Goal: Information Seeking & Learning: Learn about a topic

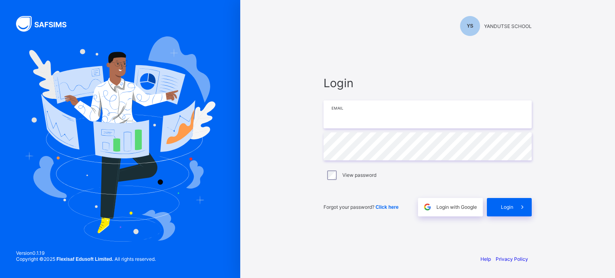
click at [350, 124] on input "email" at bounding box center [427, 114] width 208 height 28
type input "**********"
click at [523, 205] on icon at bounding box center [522, 207] width 8 height 8
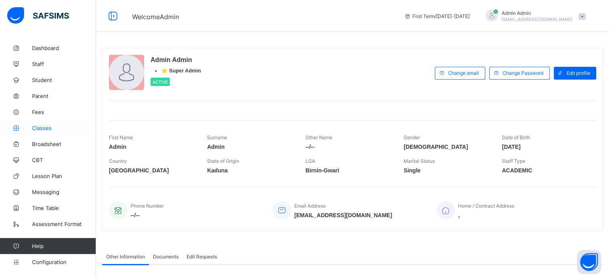
click at [43, 130] on span "Classes" at bounding box center [64, 128] width 64 height 6
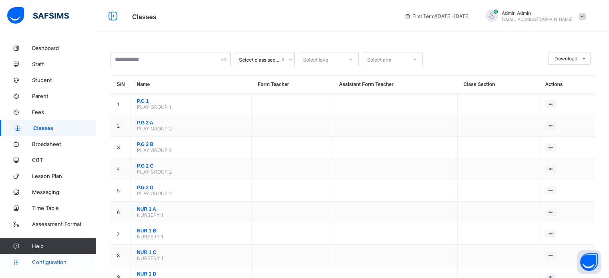
click at [53, 258] on link "Configuration" at bounding box center [48, 262] width 96 height 16
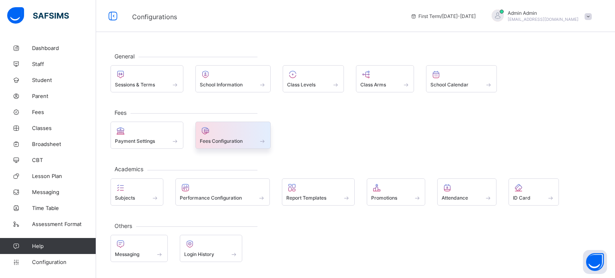
click at [247, 138] on div "Fees Configuration" at bounding box center [233, 141] width 67 height 7
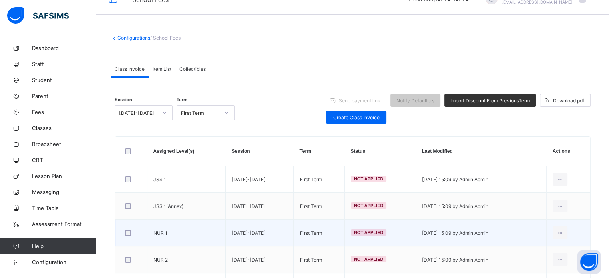
scroll to position [80, 0]
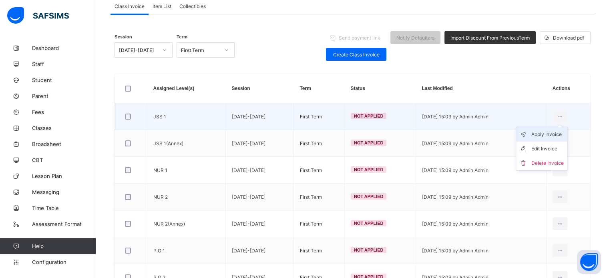
click at [551, 137] on div "Apply Invoice" at bounding box center [547, 134] width 32 height 8
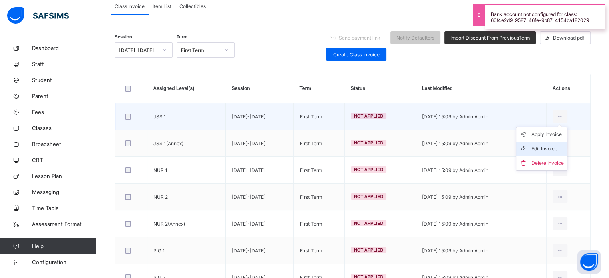
click at [549, 150] on div "Edit Invoice" at bounding box center [547, 149] width 32 height 8
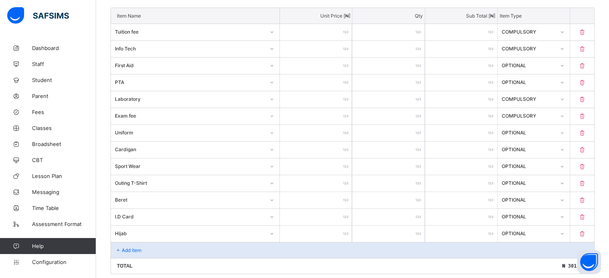
scroll to position [240, 0]
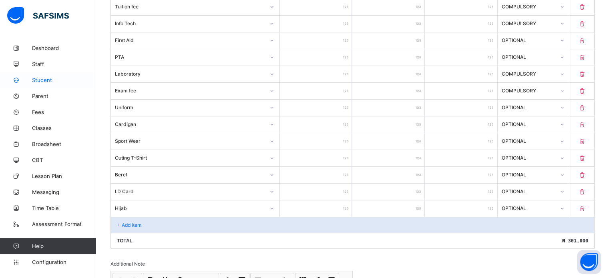
click at [43, 78] on span "Student" at bounding box center [64, 80] width 64 height 6
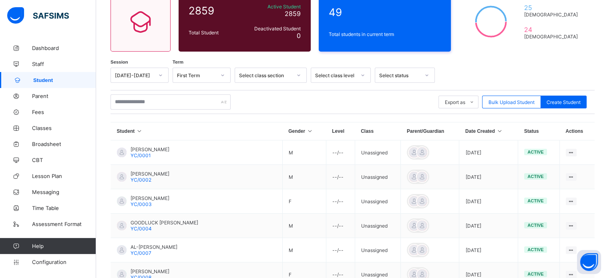
scroll to position [228, 0]
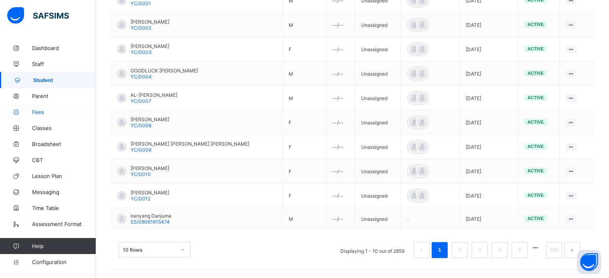
click at [32, 116] on link "Fees" at bounding box center [48, 112] width 96 height 16
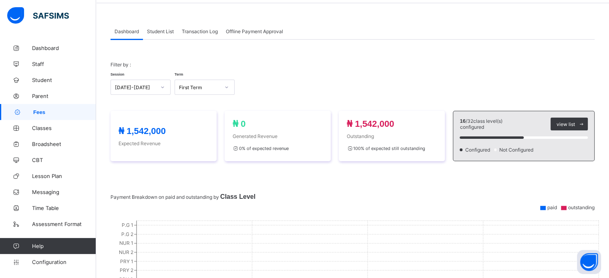
scroll to position [80, 0]
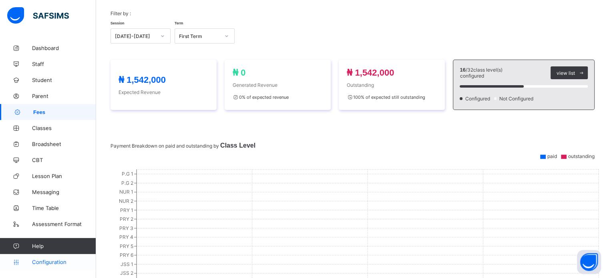
click at [50, 267] on link "Configuration" at bounding box center [48, 262] width 96 height 16
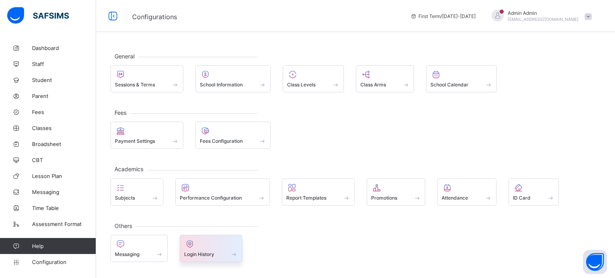
click at [203, 247] on div at bounding box center [211, 244] width 54 height 10
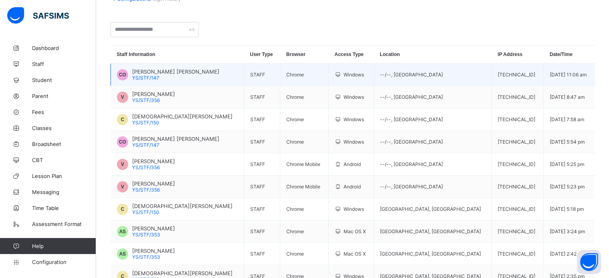
scroll to position [80, 0]
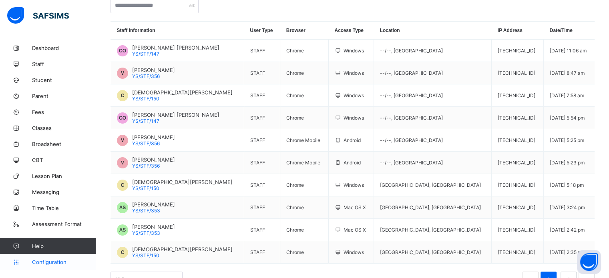
click at [54, 268] on link "Configuration" at bounding box center [48, 262] width 96 height 16
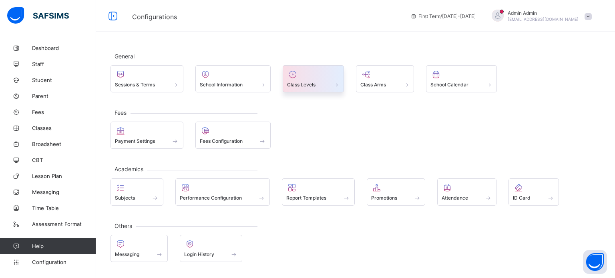
click at [314, 86] on span "Class Levels" at bounding box center [301, 85] width 28 height 6
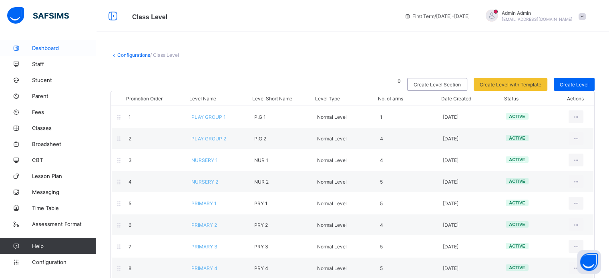
click at [43, 50] on span "Dashboard" at bounding box center [64, 48] width 64 height 6
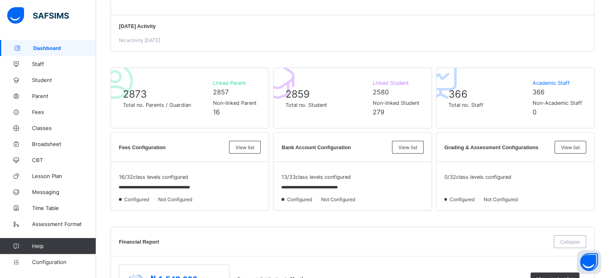
scroll to position [120, 0]
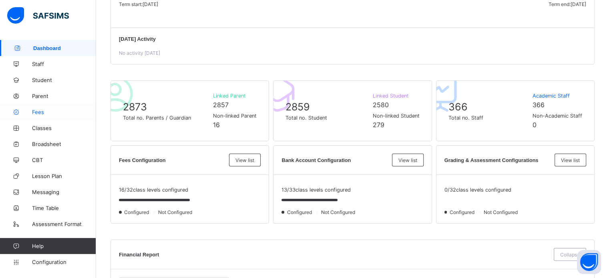
click at [43, 115] on span "Fees" at bounding box center [64, 112] width 64 height 6
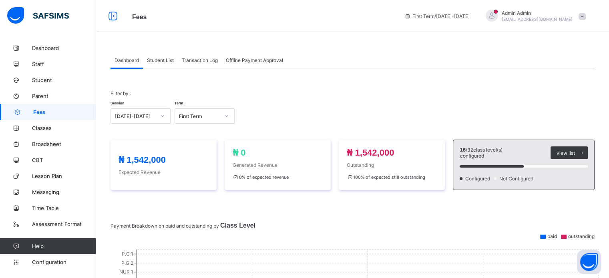
click at [152, 57] on span "Student List" at bounding box center [160, 60] width 27 height 6
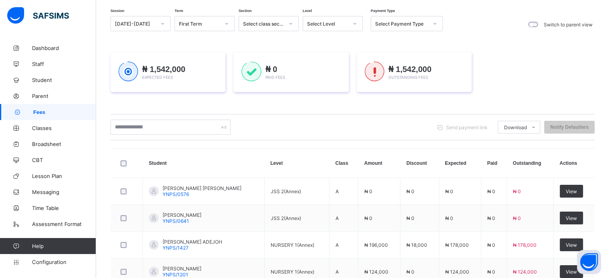
scroll to position [5, 0]
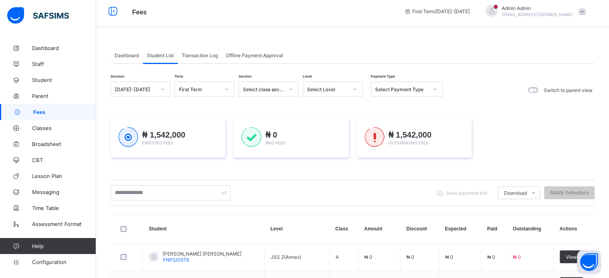
click at [126, 56] on span "Dashboard" at bounding box center [126, 55] width 24 height 6
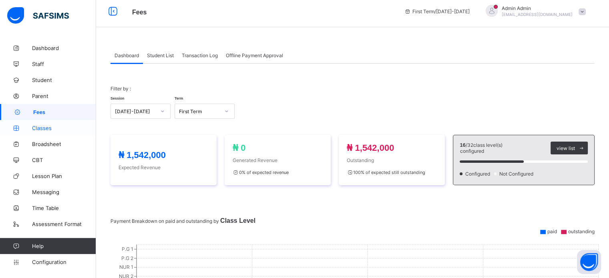
click at [43, 126] on span "Classes" at bounding box center [64, 128] width 64 height 6
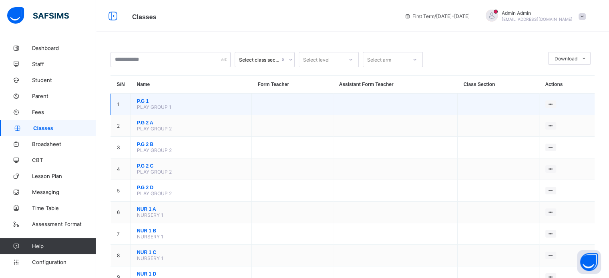
click at [146, 100] on span "P.G 1" at bounding box center [191, 101] width 108 height 6
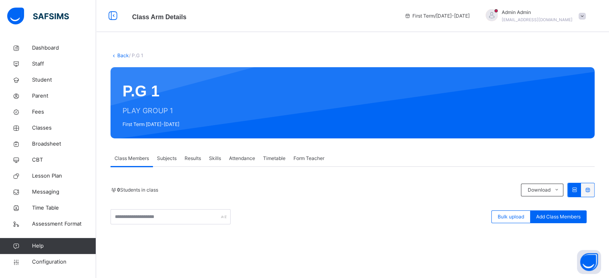
click at [170, 158] on span "Subjects" at bounding box center [167, 158] width 20 height 7
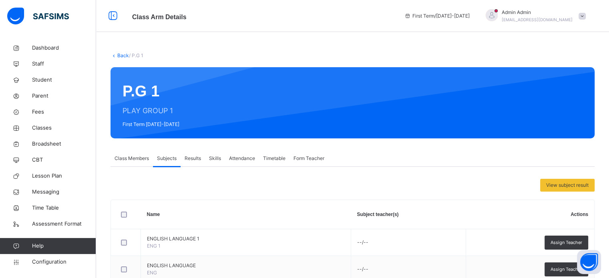
click at [118, 155] on span "Class Members" at bounding box center [131, 158] width 34 height 7
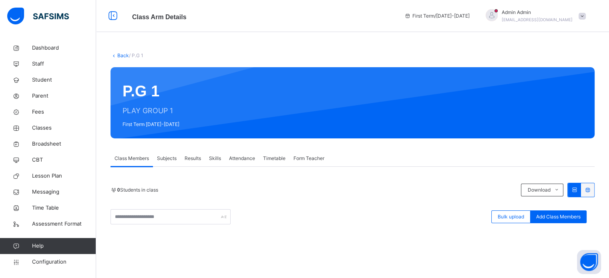
click at [186, 157] on span "Results" at bounding box center [192, 158] width 16 height 7
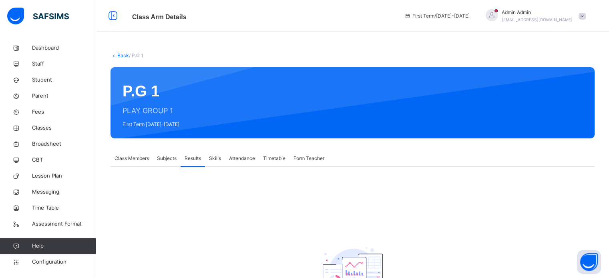
click at [173, 163] on div "Subjects" at bounding box center [167, 158] width 28 height 16
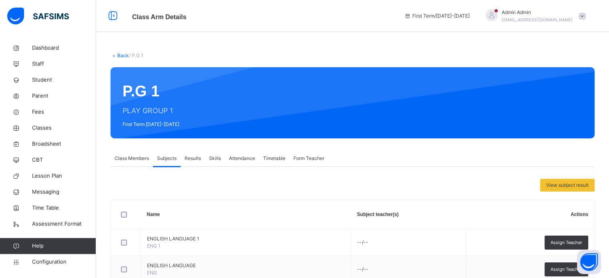
click at [128, 160] on span "Class Members" at bounding box center [131, 158] width 34 height 7
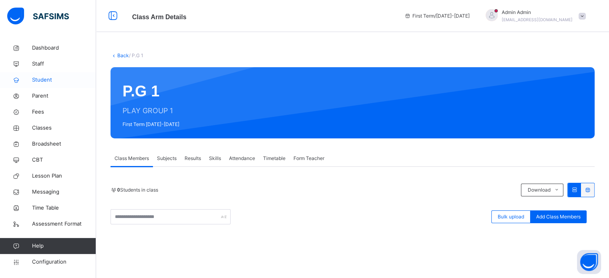
click at [37, 80] on span "Student" at bounding box center [64, 80] width 64 height 8
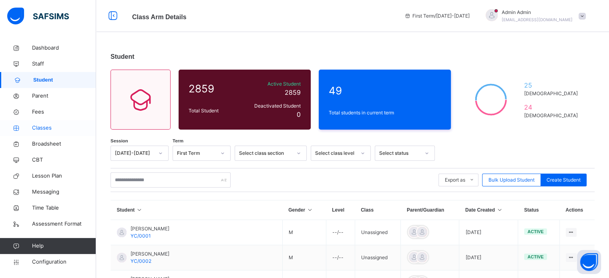
click at [40, 129] on span "Classes" at bounding box center [64, 128] width 64 height 8
drag, startPoint x: 40, startPoint y: 129, endPoint x: 44, endPoint y: 127, distance: 4.5
click at [40, 128] on span "Classes" at bounding box center [64, 128] width 64 height 8
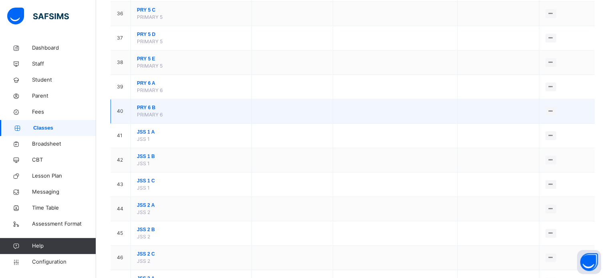
scroll to position [1040, 0]
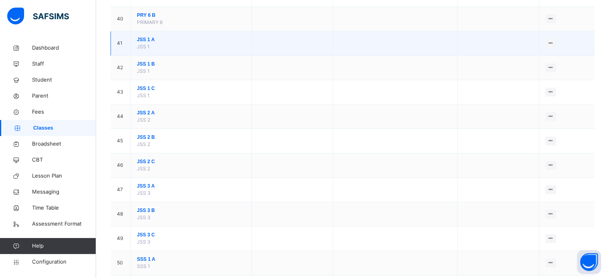
click at [139, 36] on span "JSS 1 A" at bounding box center [191, 39] width 108 height 7
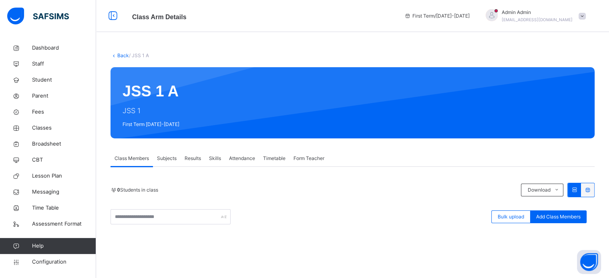
click at [162, 157] on span "Subjects" at bounding box center [167, 158] width 20 height 7
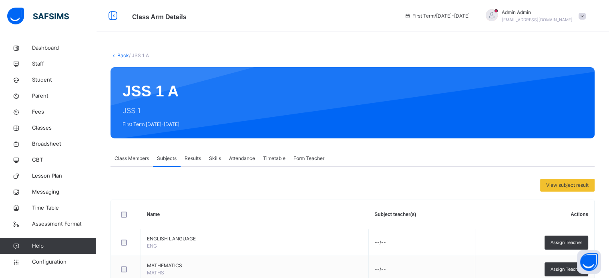
click at [458, 187] on div "View subject result" at bounding box center [352, 185] width 484 height 13
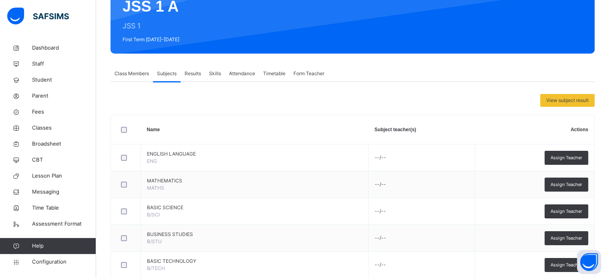
scroll to position [40, 0]
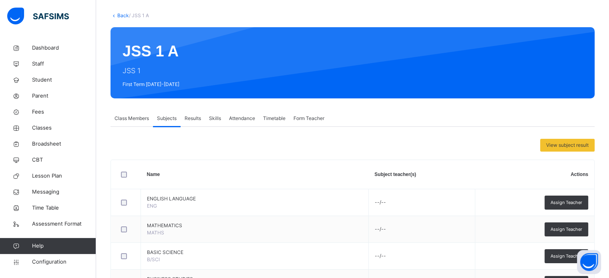
click at [316, 119] on span "Form Teacher" at bounding box center [308, 118] width 31 height 7
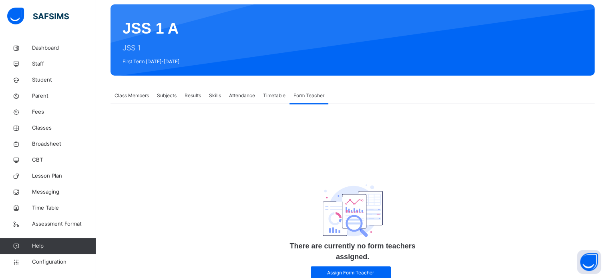
scroll to position [52, 0]
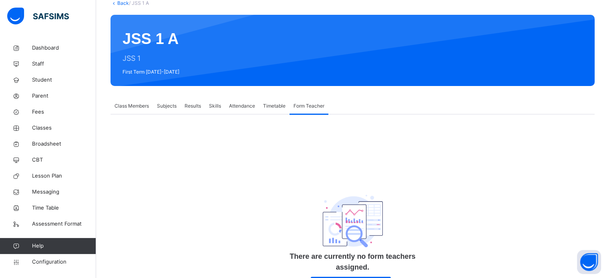
click at [271, 107] on span "Timetable" at bounding box center [274, 105] width 22 height 7
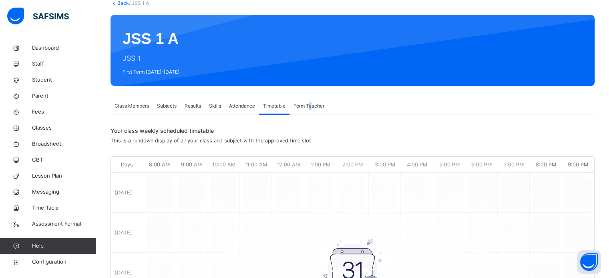
click at [312, 107] on span "Form Teacher" at bounding box center [308, 105] width 31 height 7
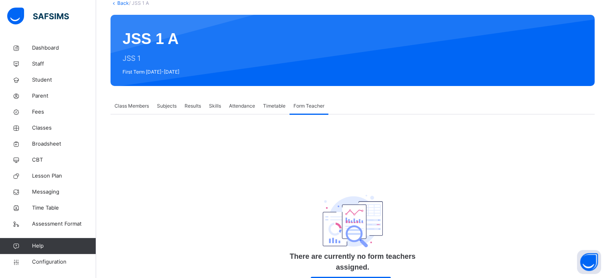
click at [275, 107] on span "Timetable" at bounding box center [274, 105] width 22 height 7
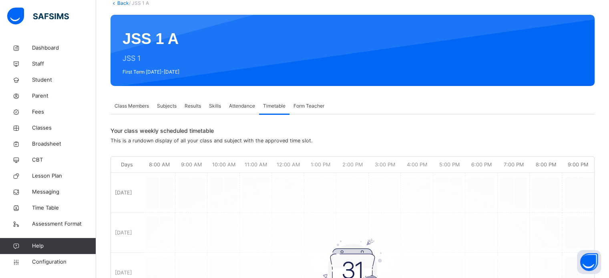
click at [243, 108] on span "Attendance" at bounding box center [242, 105] width 26 height 7
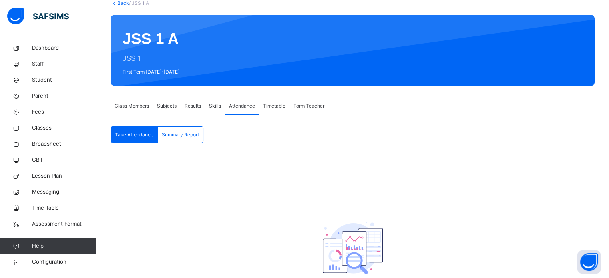
click at [280, 104] on span "Timetable" at bounding box center [274, 105] width 22 height 7
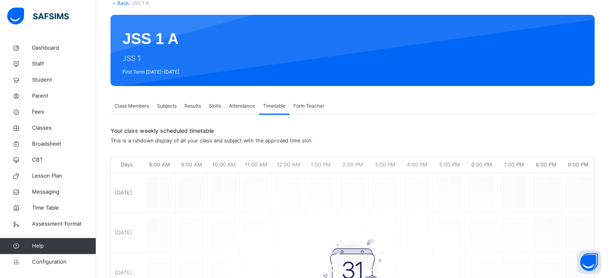
click at [313, 105] on span "Form Teacher" at bounding box center [308, 105] width 31 height 7
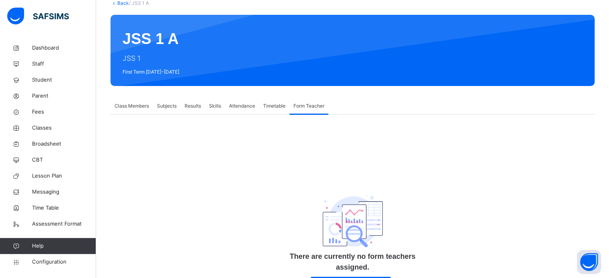
click at [273, 107] on span "Timetable" at bounding box center [274, 105] width 22 height 7
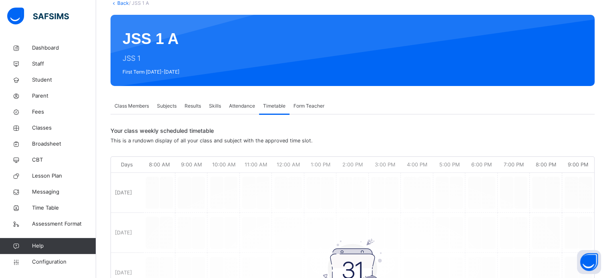
click at [245, 107] on span "Attendance" at bounding box center [242, 105] width 26 height 7
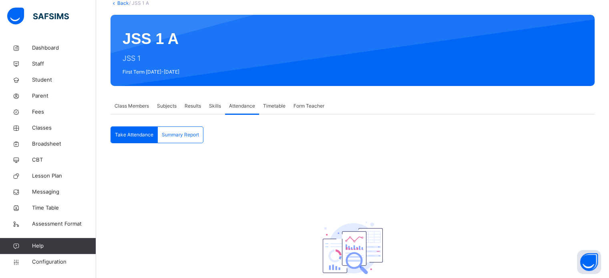
click at [211, 106] on span "Skills" at bounding box center [215, 105] width 12 height 7
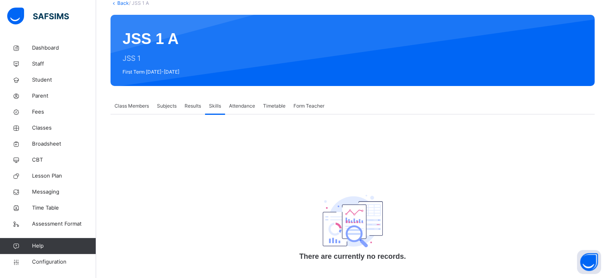
click at [190, 107] on span "Results" at bounding box center [192, 105] width 16 height 7
click at [165, 109] on div "Subjects" at bounding box center [167, 106] width 28 height 16
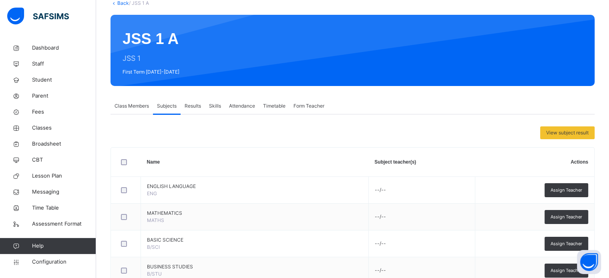
click at [129, 105] on span "Class Members" at bounding box center [131, 105] width 34 height 7
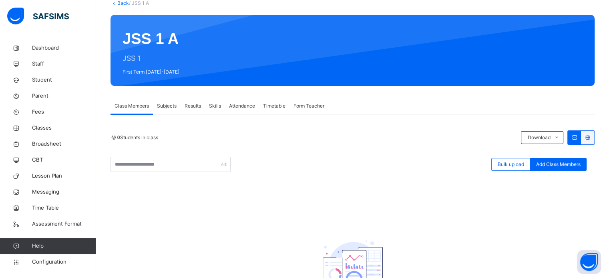
drag, startPoint x: 168, startPoint y: 103, endPoint x: 185, endPoint y: 103, distance: 17.2
click at [168, 103] on span "Subjects" at bounding box center [167, 105] width 20 height 7
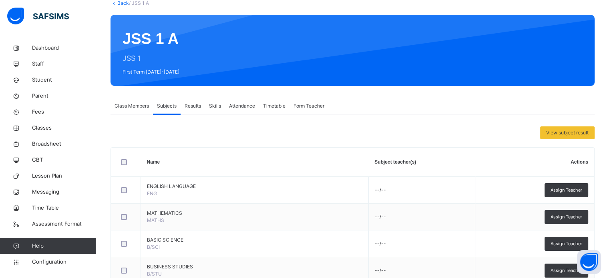
drag, startPoint x: 197, startPoint y: 103, endPoint x: 222, endPoint y: 104, distance: 25.6
click at [198, 103] on span "Results" at bounding box center [192, 105] width 16 height 7
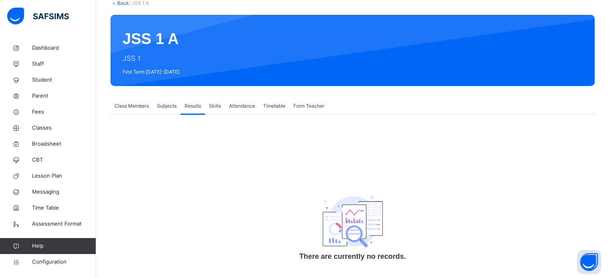
drag, startPoint x: 237, startPoint y: 107, endPoint x: 264, endPoint y: 110, distance: 27.0
click at [237, 107] on span "Attendance" at bounding box center [242, 105] width 26 height 7
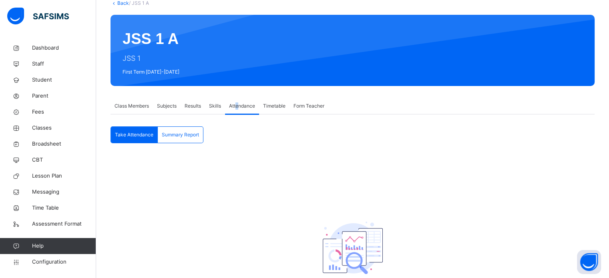
click at [291, 106] on div "Form Teacher" at bounding box center [308, 106] width 39 height 16
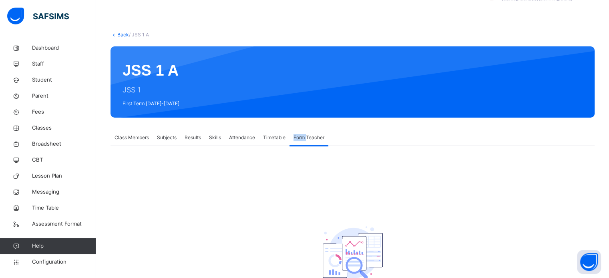
scroll to position [0, 0]
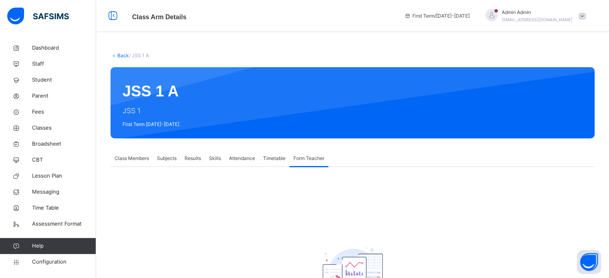
drag, startPoint x: 275, startPoint y: 168, endPoint x: 274, endPoint y: 162, distance: 6.5
click at [275, 168] on div "There are currently no form teachers assigned. Assign Form Teacher × Form Teach…" at bounding box center [352, 258] width 484 height 183
click at [273, 160] on span "Timetable" at bounding box center [274, 158] width 22 height 7
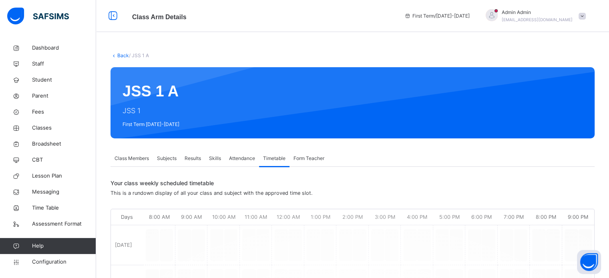
click at [245, 159] on span "Attendance" at bounding box center [242, 158] width 26 height 7
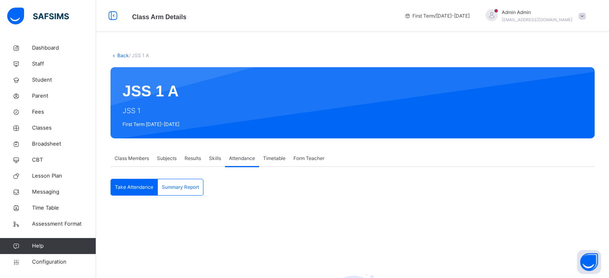
click at [211, 158] on span "Skills" at bounding box center [215, 158] width 12 height 7
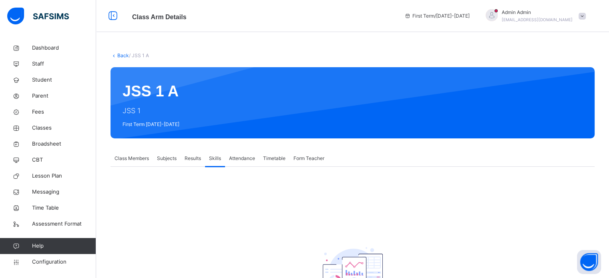
click at [186, 162] on span "Results" at bounding box center [192, 158] width 16 height 7
click at [162, 160] on span "Subjects" at bounding box center [167, 158] width 20 height 7
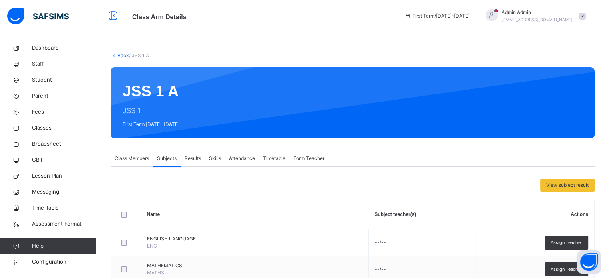
click at [128, 161] on span "Class Members" at bounding box center [131, 158] width 34 height 7
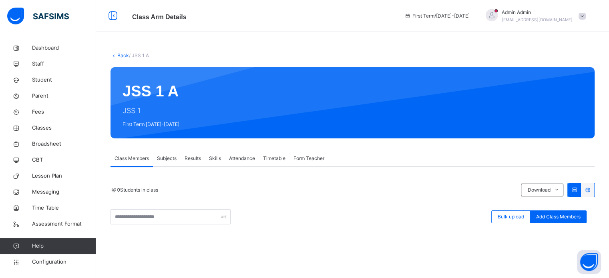
click at [161, 156] on span "Subjects" at bounding box center [167, 158] width 20 height 7
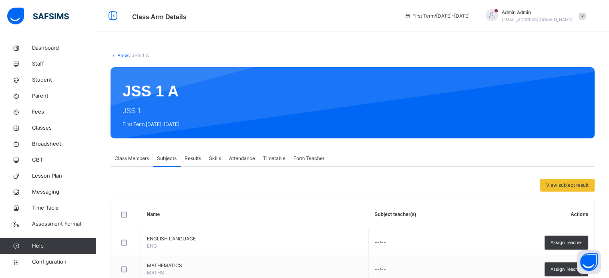
click at [195, 155] on span "Results" at bounding box center [192, 158] width 16 height 7
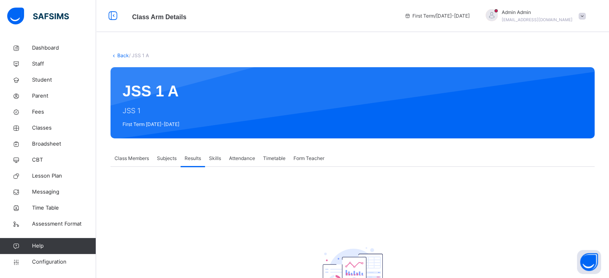
click at [228, 157] on div "Attendance" at bounding box center [242, 158] width 34 height 16
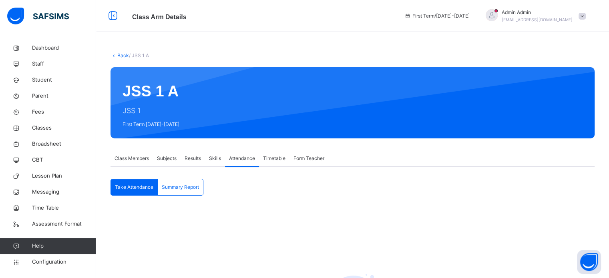
click at [280, 157] on span "Timetable" at bounding box center [274, 158] width 22 height 7
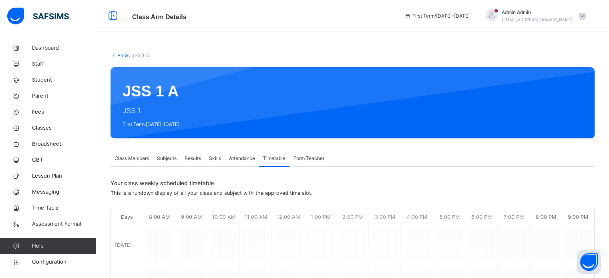
drag, startPoint x: 313, startPoint y: 156, endPoint x: 375, endPoint y: 122, distance: 71.4
click at [313, 156] on span "Form Teacher" at bounding box center [308, 158] width 31 height 7
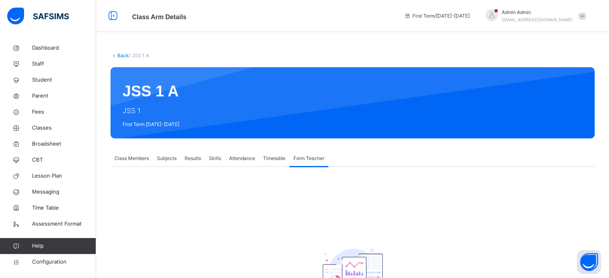
click at [531, 15] on span "Admin Admin" at bounding box center [536, 12] width 71 height 7
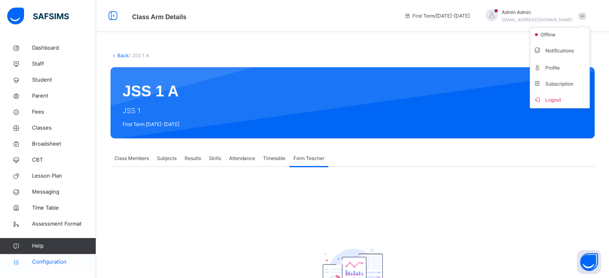
click at [57, 263] on span "Configuration" at bounding box center [64, 262] width 64 height 8
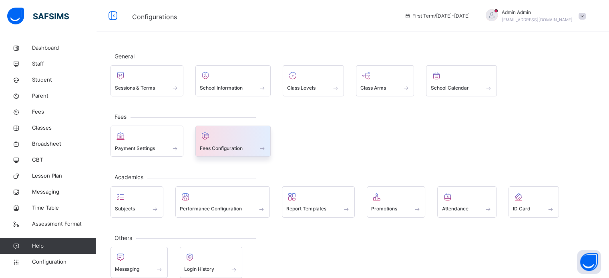
click at [234, 142] on span at bounding box center [233, 143] width 67 height 2
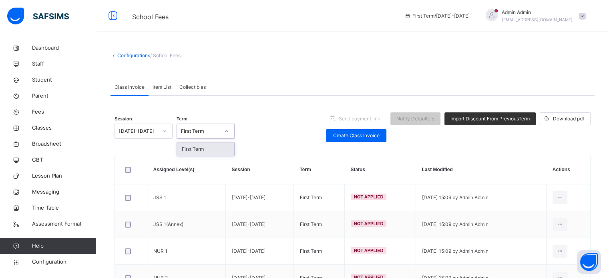
click at [223, 130] on div at bounding box center [227, 131] width 14 height 13
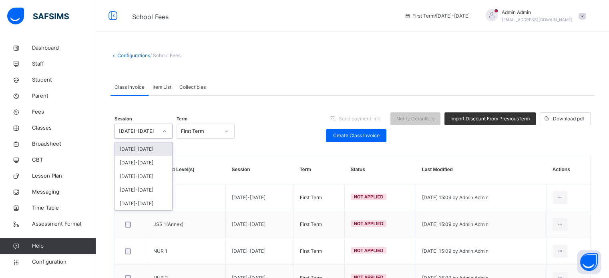
click at [145, 135] on div "[DATE]-[DATE]" at bounding box center [136, 131] width 42 height 12
click at [146, 162] on div "[DATE]-[DATE]" at bounding box center [143, 163] width 57 height 14
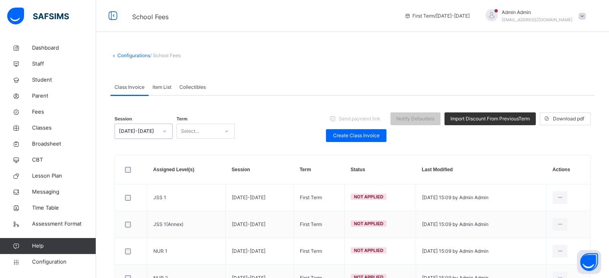
click at [211, 132] on div "Select..." at bounding box center [198, 131] width 42 height 12
click at [201, 150] on div "First Term" at bounding box center [205, 149] width 57 height 14
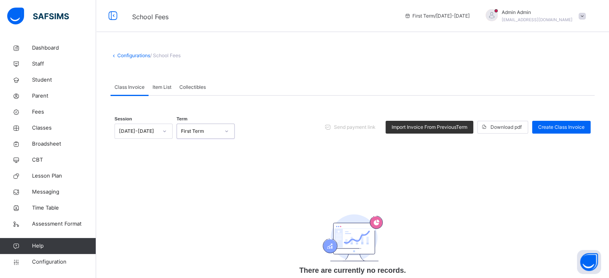
click at [135, 54] on link "Configurations" at bounding box center [133, 55] width 33 height 6
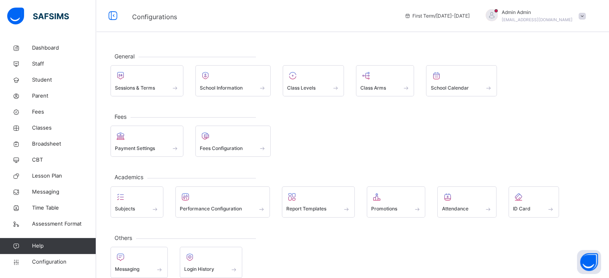
click at [135, 54] on span "General" at bounding box center [124, 56] width 28 height 7
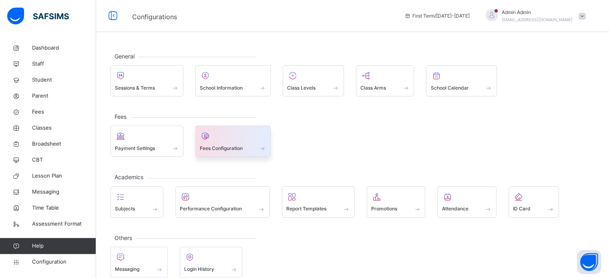
click at [230, 138] on div at bounding box center [233, 136] width 67 height 12
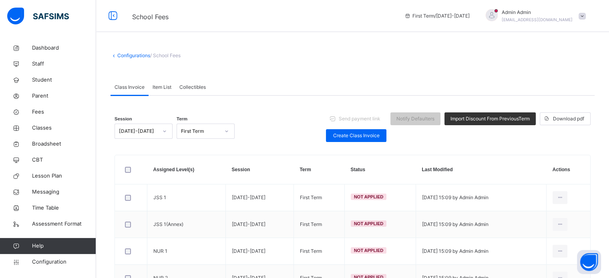
click at [162, 86] on span "Item List" at bounding box center [161, 87] width 19 height 7
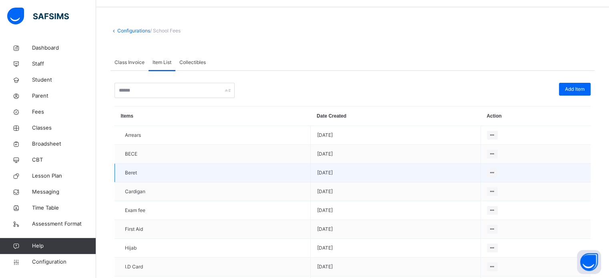
scroll to position [12, 0]
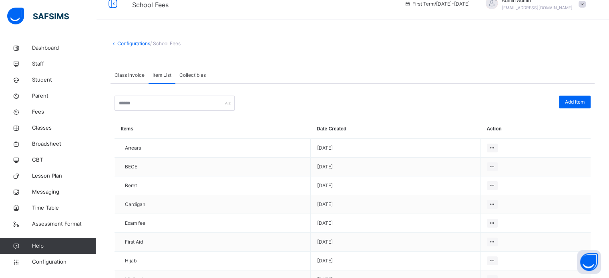
click at [131, 74] on span "Class Invoice" at bounding box center [129, 75] width 30 height 7
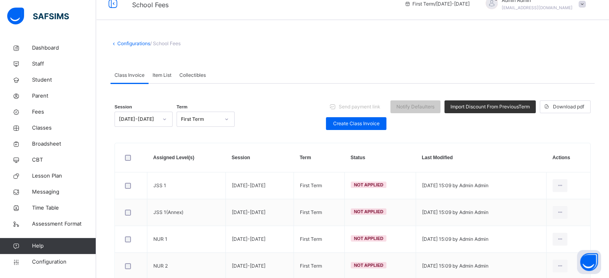
click at [158, 73] on span "Item List" at bounding box center [161, 75] width 19 height 7
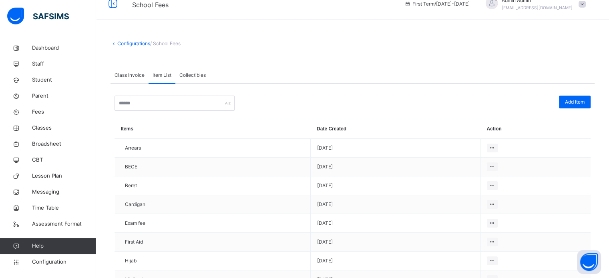
click at [192, 78] on div "Collectibles" at bounding box center [192, 75] width 34 height 16
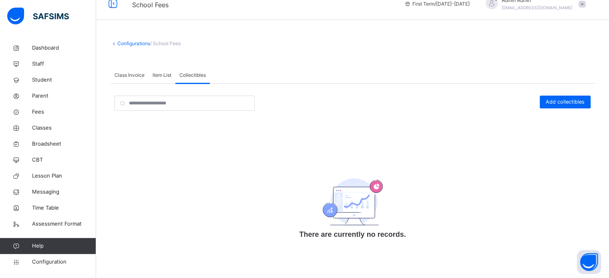
click at [170, 78] on span "Item List" at bounding box center [161, 75] width 19 height 7
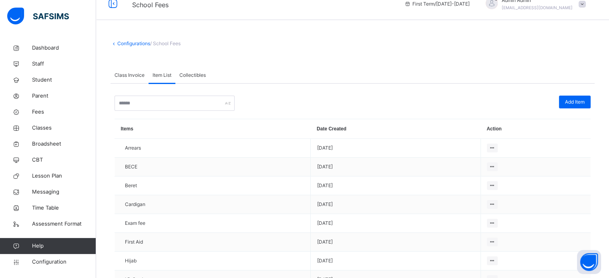
click at [136, 78] on span "Class Invoice" at bounding box center [129, 75] width 30 height 7
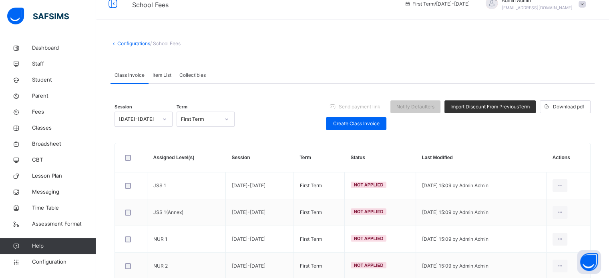
click at [158, 78] on span "Item List" at bounding box center [161, 75] width 19 height 7
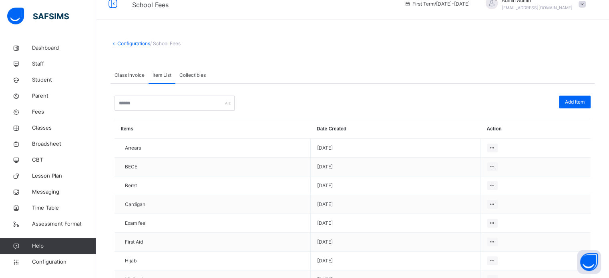
click at [195, 75] on span "Collectibles" at bounding box center [192, 75] width 26 height 7
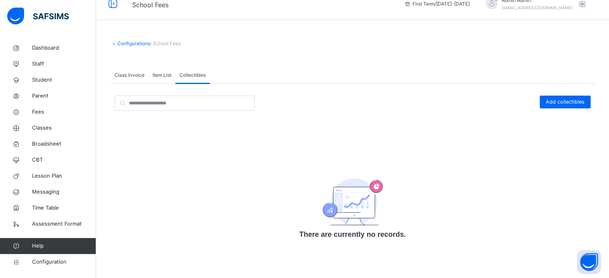
click at [163, 75] on span "Item List" at bounding box center [161, 75] width 19 height 7
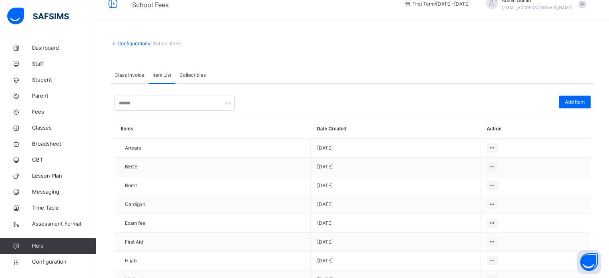
click at [130, 73] on span "Class Invoice" at bounding box center [129, 75] width 30 height 7
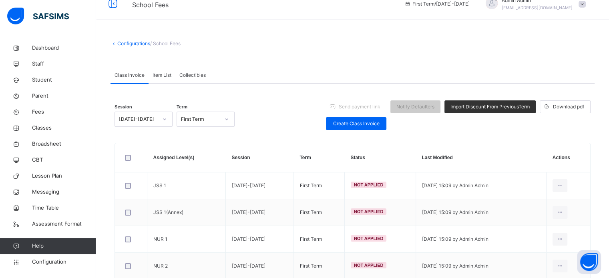
click at [161, 70] on div "Item List" at bounding box center [161, 75] width 27 height 16
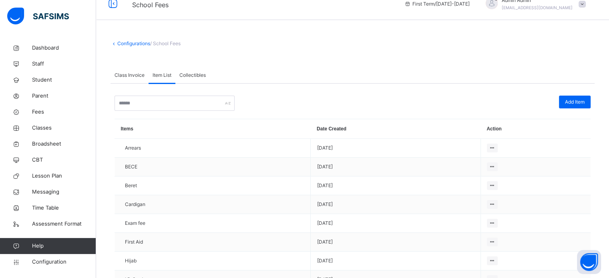
click at [189, 70] on div "Collectibles" at bounding box center [192, 75] width 34 height 16
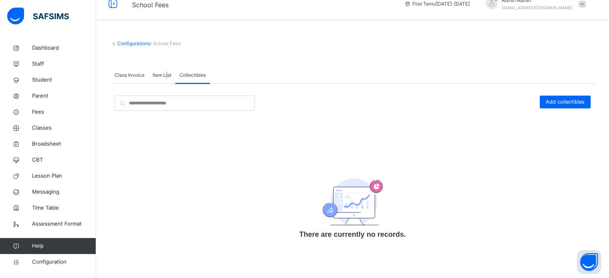
click at [166, 70] on div "Item List" at bounding box center [161, 75] width 27 height 16
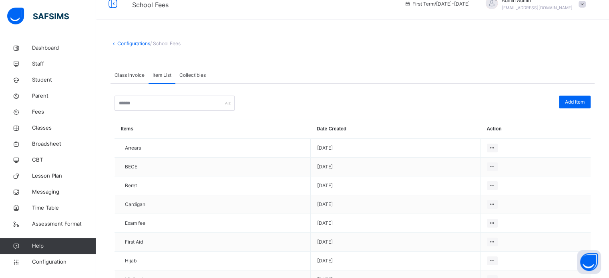
click at [140, 70] on div "Class Invoice" at bounding box center [129, 75] width 38 height 16
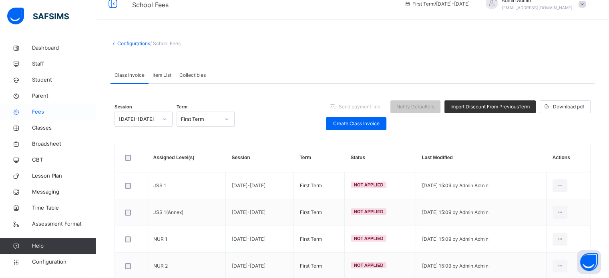
click at [45, 108] on span "Fees" at bounding box center [64, 112] width 64 height 8
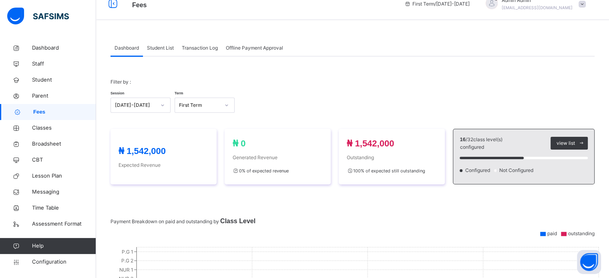
click at [165, 43] on div "Student List" at bounding box center [160, 48] width 35 height 16
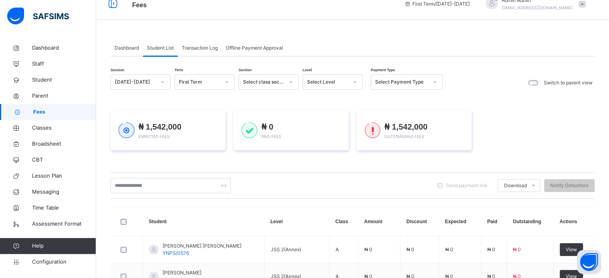
click at [207, 46] on span "Transaction Log" at bounding box center [200, 47] width 36 height 7
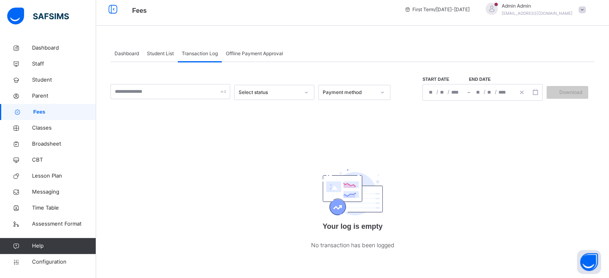
scroll to position [6, 0]
click at [123, 56] on span "Dashboard" at bounding box center [126, 53] width 24 height 7
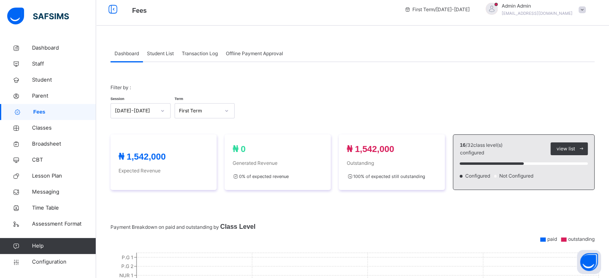
scroll to position [12, 0]
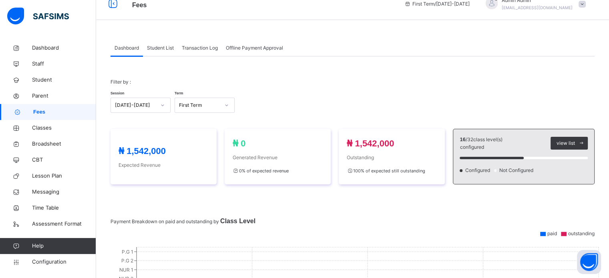
click at [162, 48] on span "Student List" at bounding box center [160, 47] width 27 height 7
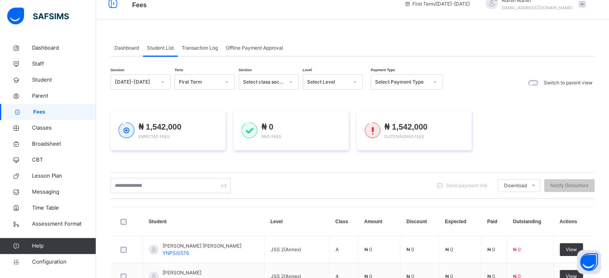
drag, startPoint x: 201, startPoint y: 46, endPoint x: 230, endPoint y: 48, distance: 28.9
click at [201, 46] on span "Transaction Log" at bounding box center [200, 47] width 36 height 7
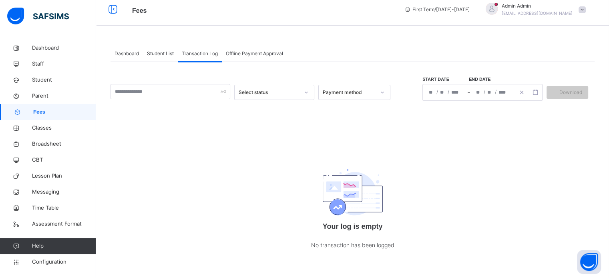
click at [269, 52] on span "Offline Payment Approval" at bounding box center [254, 53] width 57 height 7
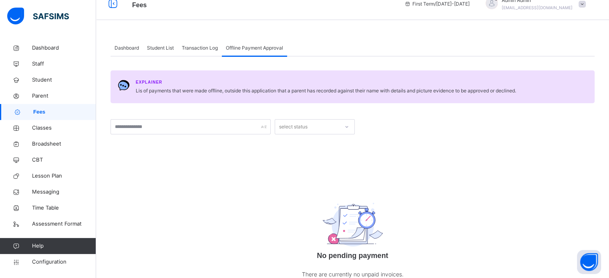
click at [213, 45] on span "Transaction Log" at bounding box center [200, 47] width 36 height 7
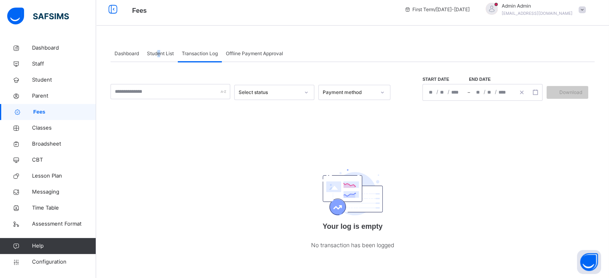
click at [158, 46] on div "Student List" at bounding box center [160, 54] width 35 height 16
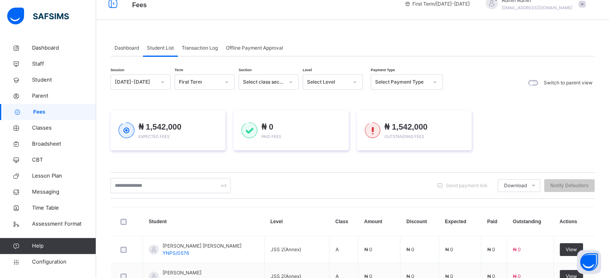
click at [133, 51] on div "Dashboard" at bounding box center [126, 48] width 32 height 16
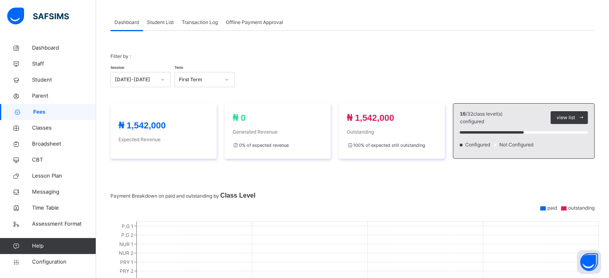
scroll to position [31, 0]
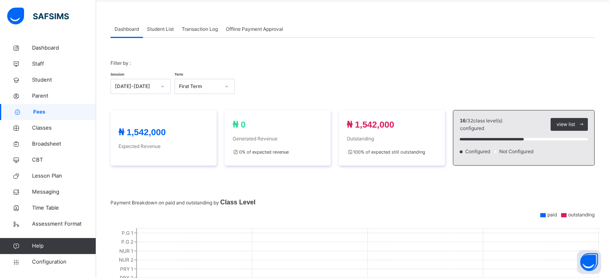
click at [198, 28] on span "Transaction Log" at bounding box center [200, 29] width 36 height 7
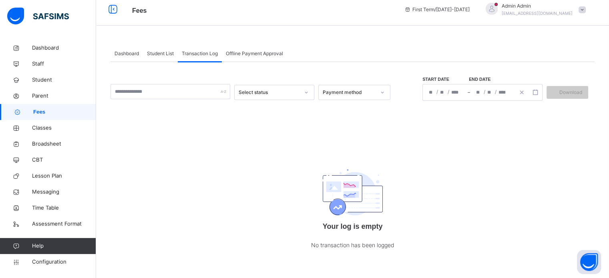
scroll to position [6, 0]
click at [150, 51] on span "Student List" at bounding box center [160, 53] width 27 height 7
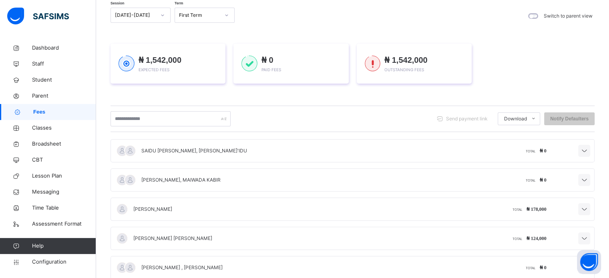
scroll to position [165, 0]
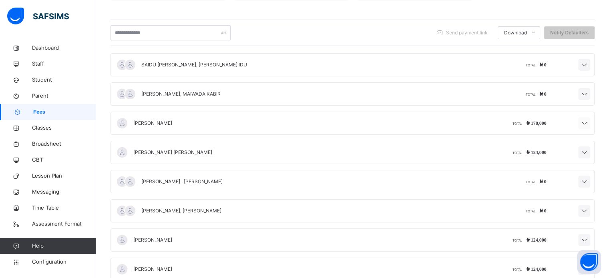
click at [589, 121] on icon at bounding box center [584, 123] width 10 height 10
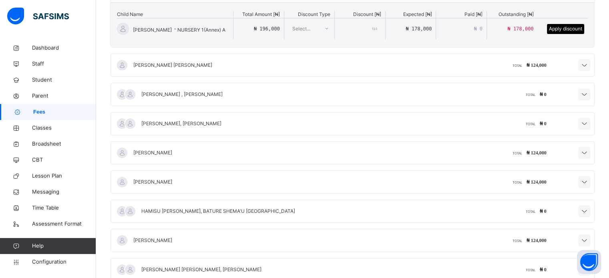
scroll to position [325, 0]
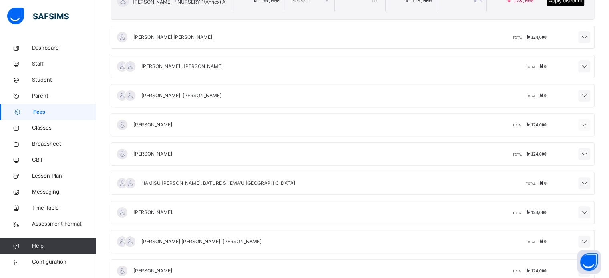
click at [589, 124] on icon at bounding box center [584, 125] width 10 height 10
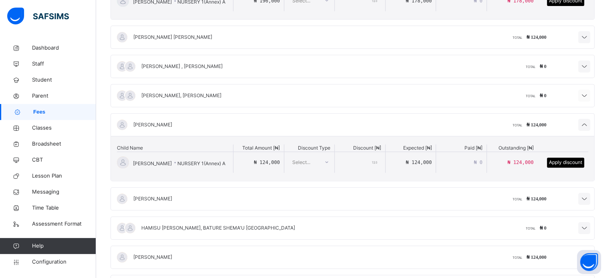
drag, startPoint x: 589, startPoint y: 101, endPoint x: 587, endPoint y: 93, distance: 7.8
click at [588, 99] on div "[PERSON_NAME], [PERSON_NAME] TOTAL ₦ 0" at bounding box center [352, 95] width 483 height 22
click at [587, 91] on icon at bounding box center [584, 96] width 10 height 10
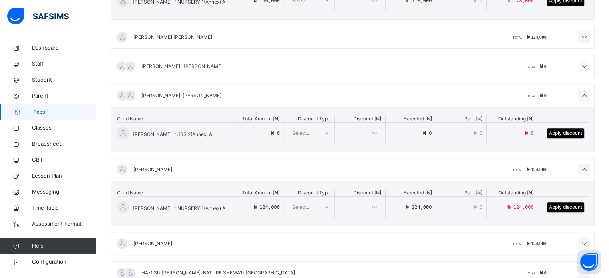
click at [587, 70] on div at bounding box center [584, 66] width 12 height 12
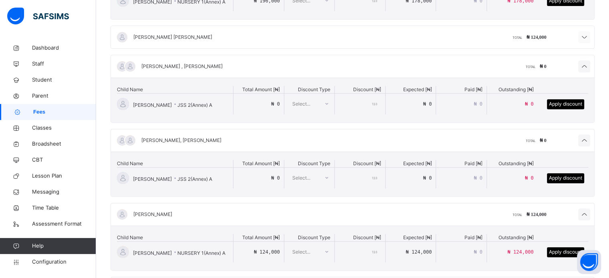
click at [589, 39] on icon at bounding box center [584, 37] width 10 height 10
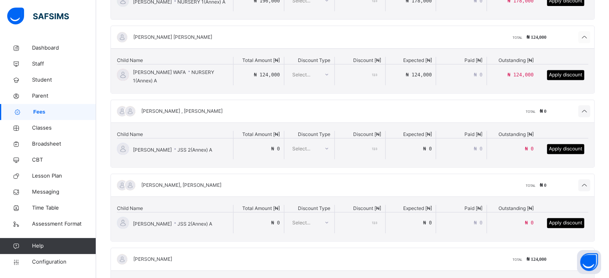
click at [589, 39] on icon at bounding box center [584, 37] width 10 height 10
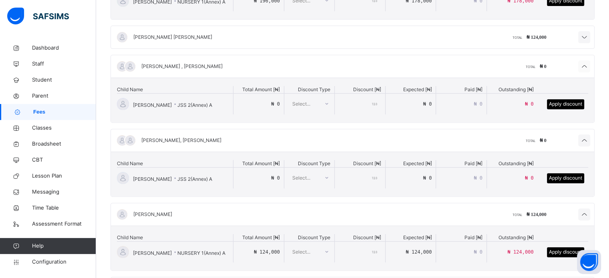
scroll to position [245, 0]
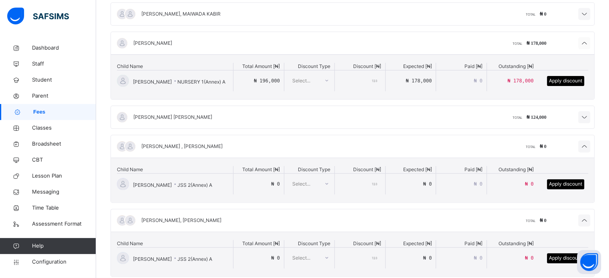
click at [589, 42] on icon at bounding box center [584, 43] width 10 height 10
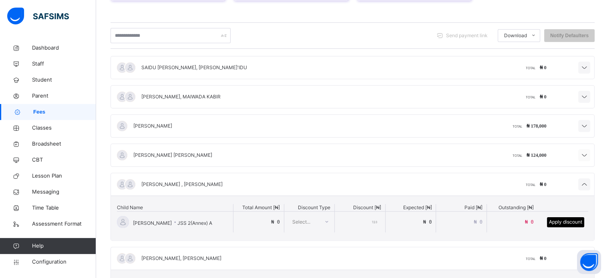
scroll to position [85, 0]
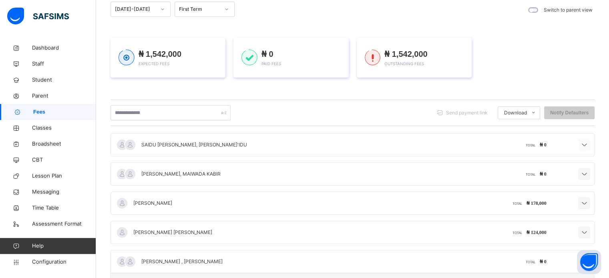
click at [589, 147] on icon at bounding box center [584, 145] width 10 height 10
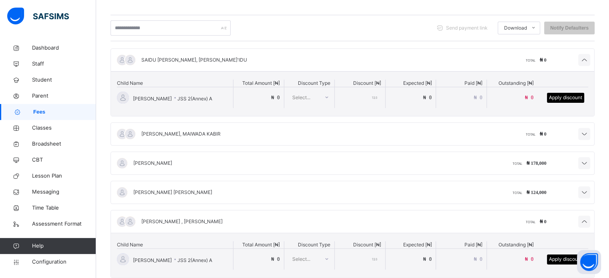
scroll to position [205, 0]
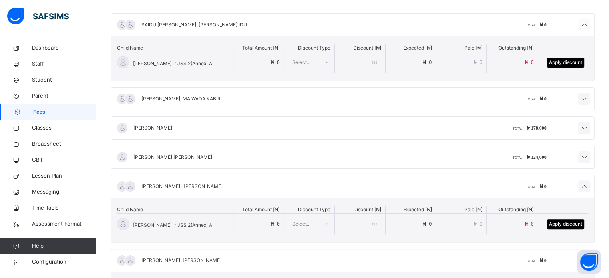
click at [587, 21] on icon at bounding box center [584, 25] width 10 height 10
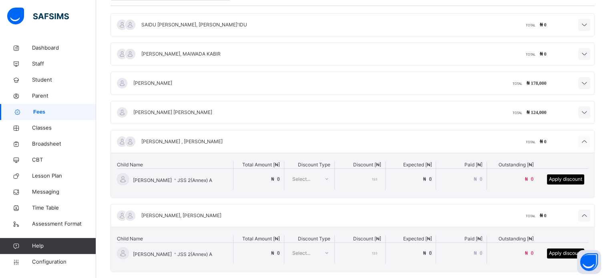
click at [589, 139] on icon at bounding box center [584, 142] width 10 height 10
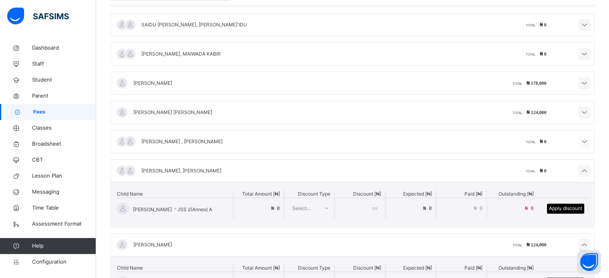
click at [589, 138] on icon at bounding box center [584, 142] width 10 height 10
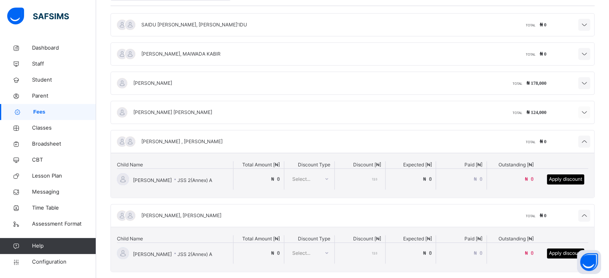
click at [589, 111] on icon at bounding box center [584, 113] width 10 height 10
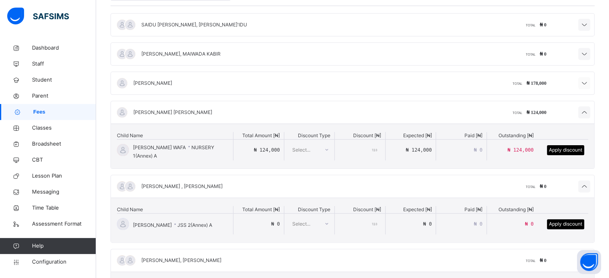
click at [587, 86] on icon at bounding box center [584, 83] width 10 height 10
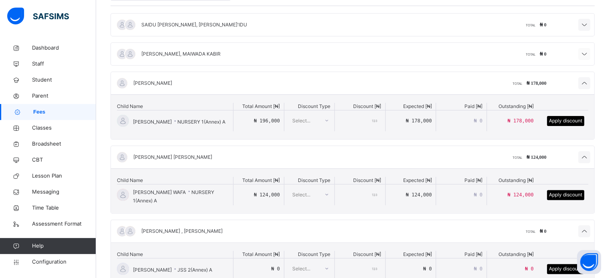
click at [589, 52] on icon at bounding box center [584, 54] width 10 height 10
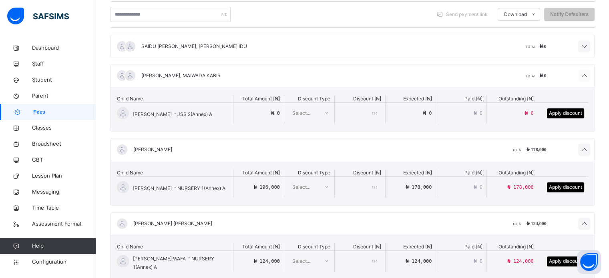
scroll to position [165, 0]
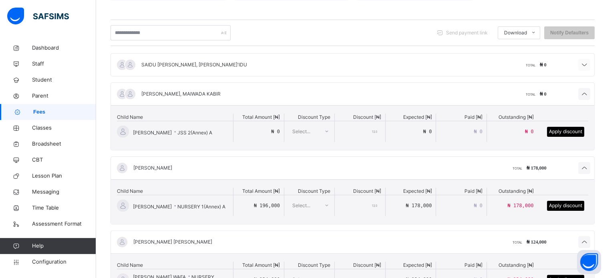
click at [588, 67] on icon at bounding box center [584, 65] width 10 height 10
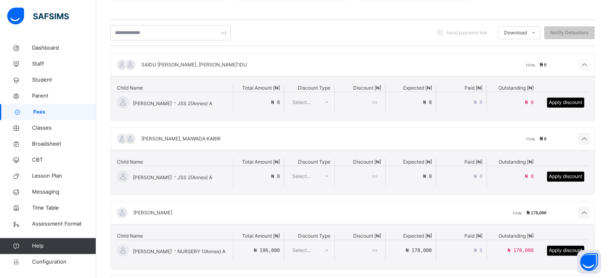
click at [589, 65] on icon at bounding box center [584, 65] width 10 height 10
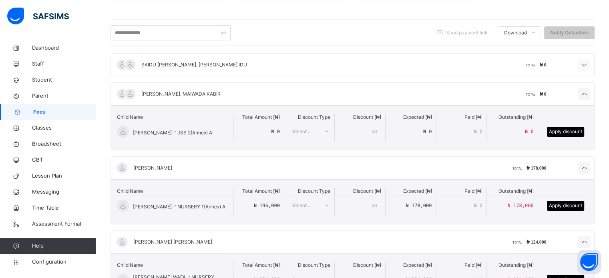
click at [589, 65] on icon at bounding box center [584, 65] width 10 height 10
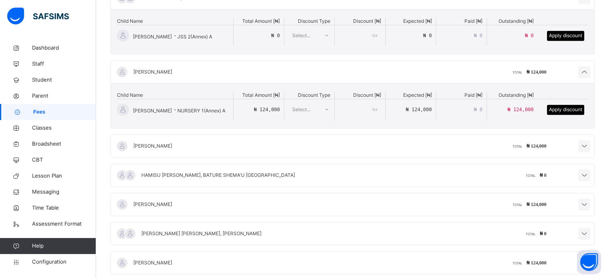
scroll to position [605, 0]
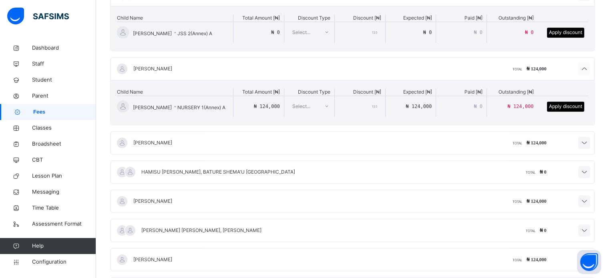
click at [589, 65] on icon at bounding box center [584, 69] width 10 height 10
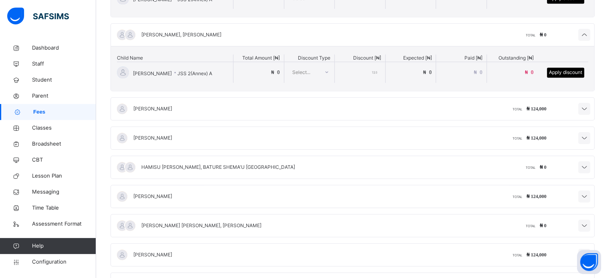
scroll to position [525, 0]
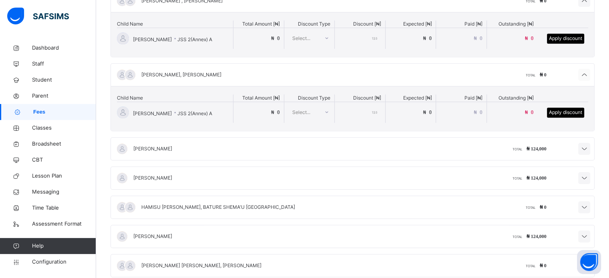
click at [589, 70] on icon at bounding box center [584, 75] width 10 height 10
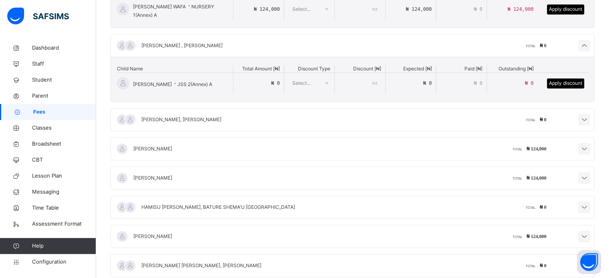
scroll to position [405, 0]
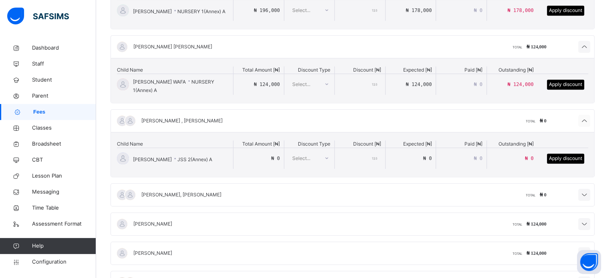
click at [589, 116] on icon at bounding box center [584, 121] width 10 height 10
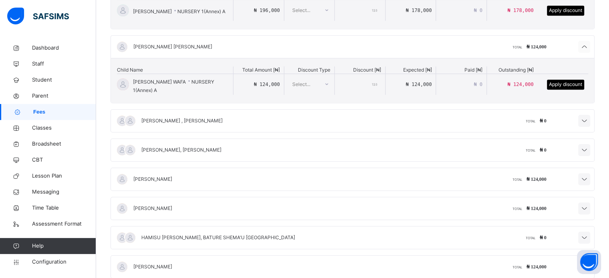
click at [589, 42] on icon at bounding box center [584, 47] width 10 height 10
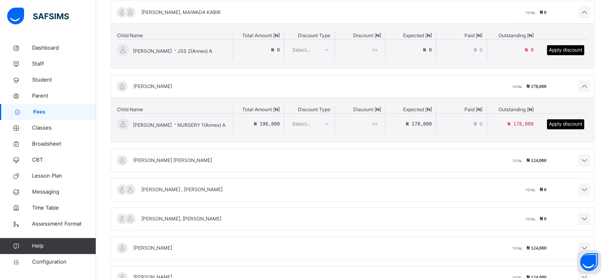
scroll to position [285, 0]
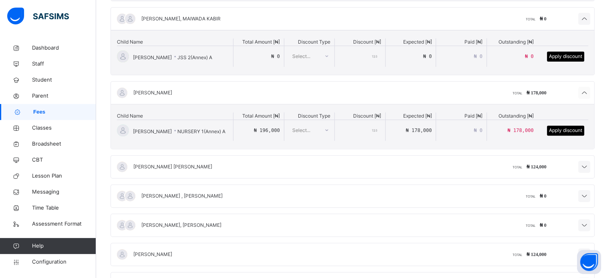
click at [589, 94] on icon at bounding box center [584, 93] width 10 height 10
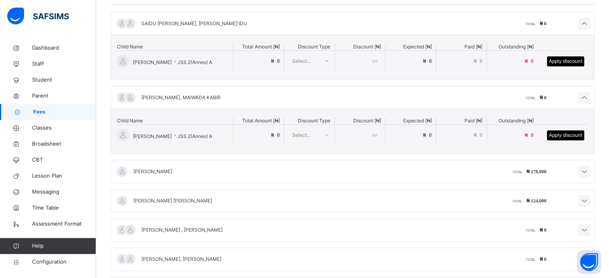
scroll to position [205, 0]
click at [589, 99] on icon at bounding box center [584, 99] width 10 height 10
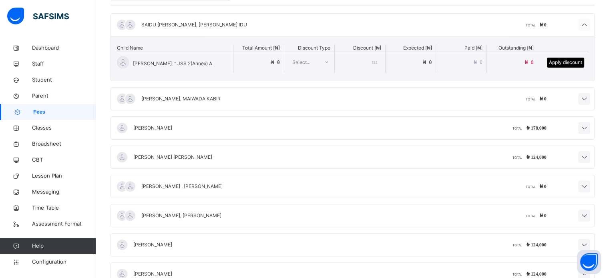
click at [589, 24] on icon at bounding box center [584, 25] width 10 height 10
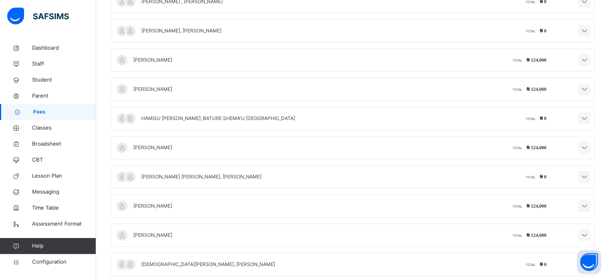
scroll to position [365, 0]
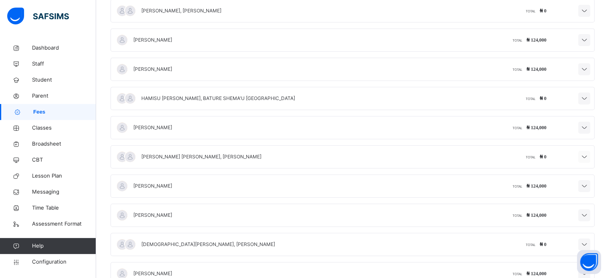
click at [589, 154] on icon at bounding box center [584, 157] width 10 height 10
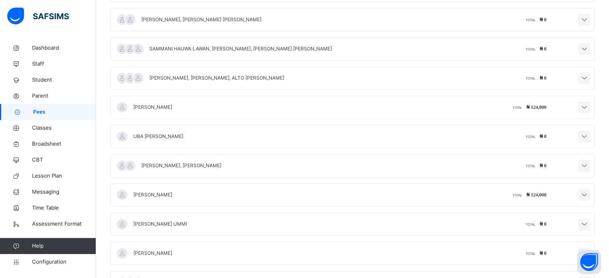
scroll to position [1085, 0]
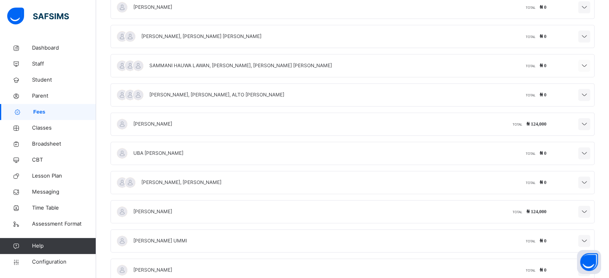
click at [588, 61] on icon at bounding box center [584, 66] width 10 height 10
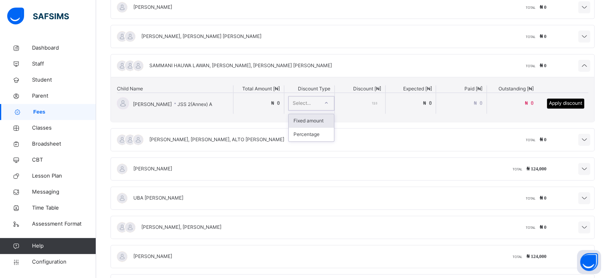
click at [327, 96] on div at bounding box center [326, 102] width 14 height 13
click at [327, 99] on icon at bounding box center [326, 103] width 5 height 8
click at [587, 64] on icon at bounding box center [584, 66] width 10 height 10
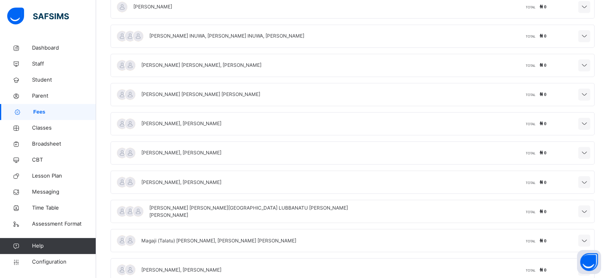
scroll to position [1362, 0]
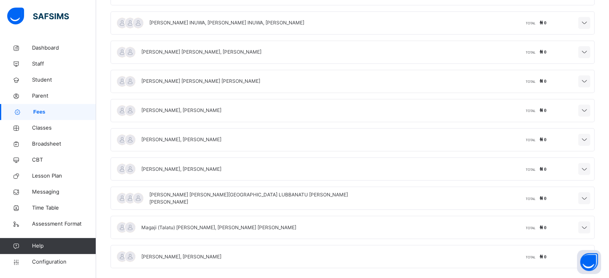
click at [186, 187] on div "[PERSON_NAME] [PERSON_NAME][GEOGRAPHIC_DATA] LUBBANATU [PERSON_NAME] [PERSON_NA…" at bounding box center [234, 198] width 238 height 22
click at [190, 191] on div "[PERSON_NAME] [PERSON_NAME][GEOGRAPHIC_DATA] LUBBANATU [PERSON_NAME] [PERSON_NA…" at bounding box center [250, 198] width 203 height 14
click at [188, 166] on span "[PERSON_NAME], [PERSON_NAME]" at bounding box center [181, 169] width 80 height 6
click at [192, 128] on div "[PERSON_NAME], [PERSON_NAME]" at bounding box center [168, 139] width 106 height 22
click at [247, 99] on div "[PERSON_NAME], [PERSON_NAME] TOTAL ₦ 0" at bounding box center [352, 110] width 484 height 23
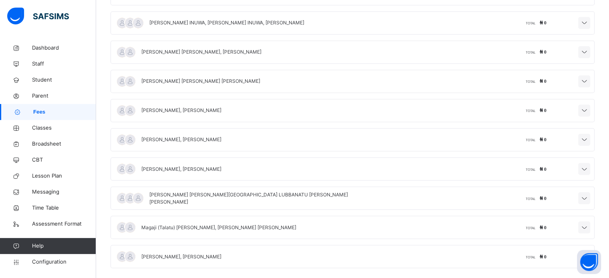
click at [247, 99] on div "[PERSON_NAME], [PERSON_NAME] TOTAL ₦ 0" at bounding box center [352, 110] width 484 height 23
click at [221, 107] on span "[PERSON_NAME], [PERSON_NAME]" at bounding box center [181, 110] width 80 height 6
click at [228, 78] on div "[PERSON_NAME] [PERSON_NAME] [PERSON_NAME]" at bounding box center [187, 81] width 145 height 22
click at [227, 70] on div "[PERSON_NAME] [PERSON_NAME] [PERSON_NAME]" at bounding box center [187, 81] width 145 height 22
click at [212, 41] on div "[PERSON_NAME] [PERSON_NAME], [PERSON_NAME]" at bounding box center [188, 52] width 146 height 22
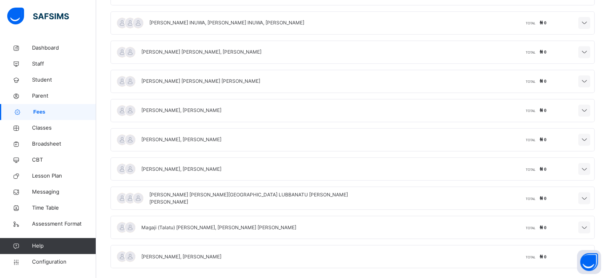
click at [219, 20] on span "[PERSON_NAME] INUWA, [PERSON_NAME] INUWA, [PERSON_NAME]" at bounding box center [226, 23] width 155 height 6
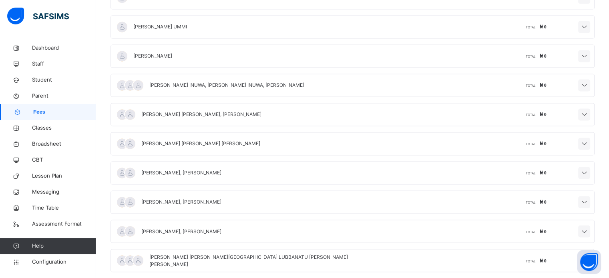
scroll to position [1282, 0]
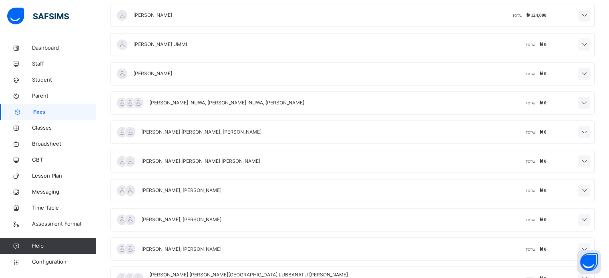
click at [144, 70] on span "[PERSON_NAME]" at bounding box center [152, 73] width 39 height 6
click at [146, 41] on span "[PERSON_NAME] UMMI" at bounding box center [160, 44] width 54 height 6
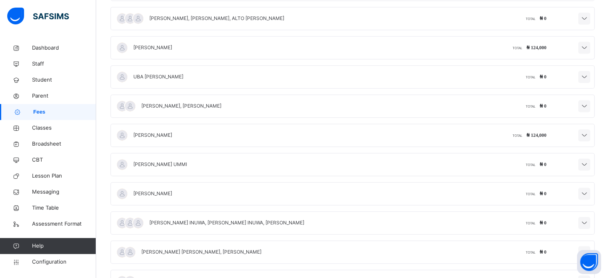
click at [173, 103] on span "[PERSON_NAME], [PERSON_NAME]" at bounding box center [181, 106] width 80 height 6
click at [164, 15] on span "[PERSON_NAME], [PERSON_NAME], ALTO [PERSON_NAME]" at bounding box center [216, 18] width 135 height 6
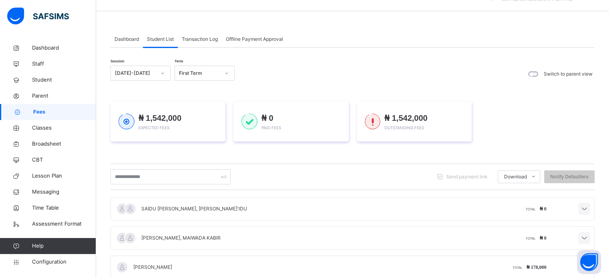
scroll to position [40, 0]
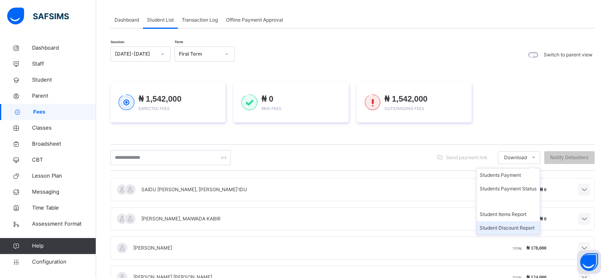
click at [493, 230] on li "Student Discount Report" at bounding box center [507, 228] width 63 height 14
click at [491, 228] on li "Student Discount Report" at bounding box center [507, 228] width 63 height 14
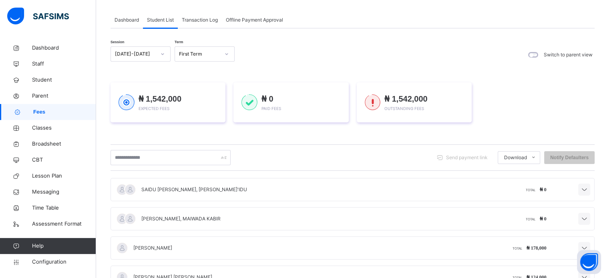
click at [205, 24] on div "Transaction Log" at bounding box center [200, 20] width 44 height 16
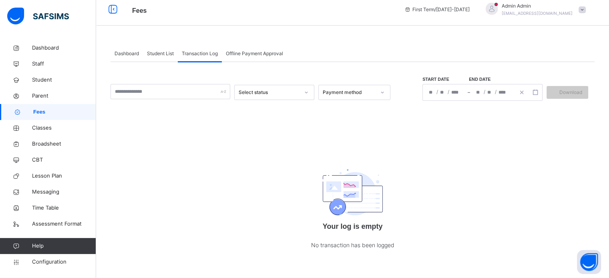
click at [266, 52] on span "Offline Payment Approval" at bounding box center [254, 53] width 57 height 7
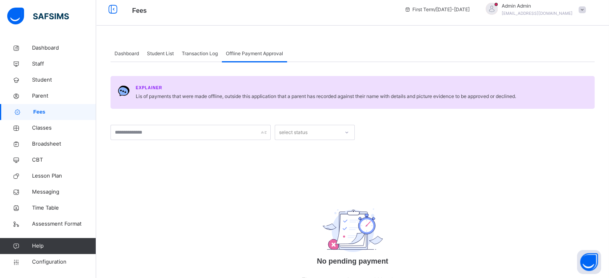
scroll to position [40, 0]
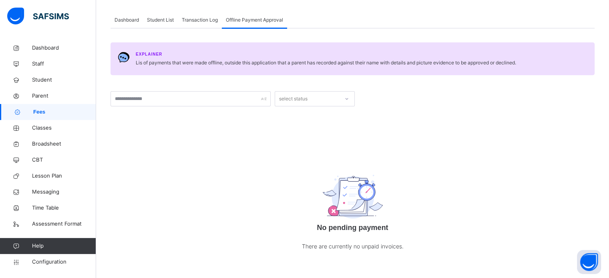
click at [112, 22] on div "Dashboard" at bounding box center [126, 20] width 32 height 16
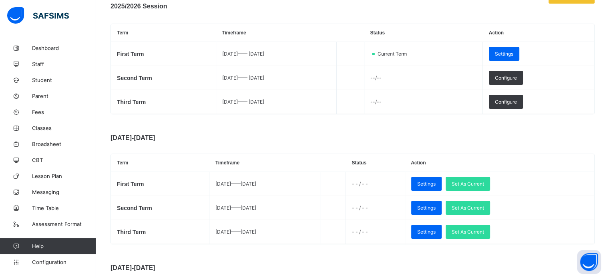
scroll to position [80, 0]
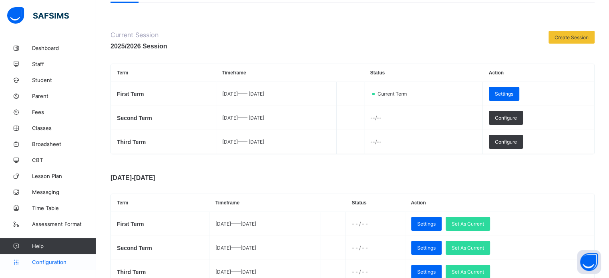
click at [55, 259] on link "Configuration" at bounding box center [48, 262] width 96 height 16
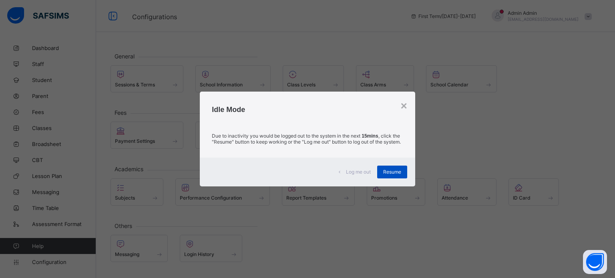
click at [400, 172] on span "Resume" at bounding box center [392, 172] width 18 height 6
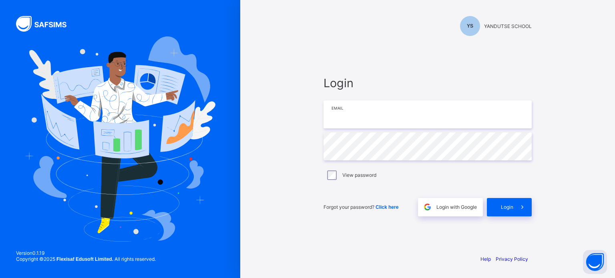
drag, startPoint x: 0, startPoint y: 0, endPoint x: 339, endPoint y: 102, distance: 353.7
click at [339, 102] on input "email" at bounding box center [427, 114] width 208 height 28
click at [357, 117] on input "email" at bounding box center [427, 114] width 208 height 28
type input "**********"
